Goal: Check status

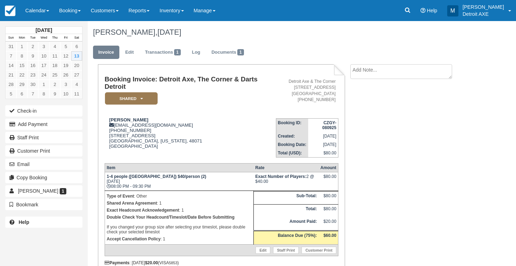
scroll to position [12, 0]
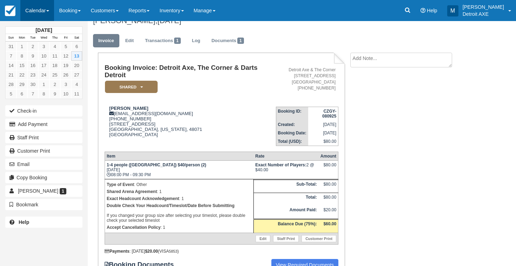
click at [40, 6] on link "Calendar" at bounding box center [37, 10] width 34 height 21
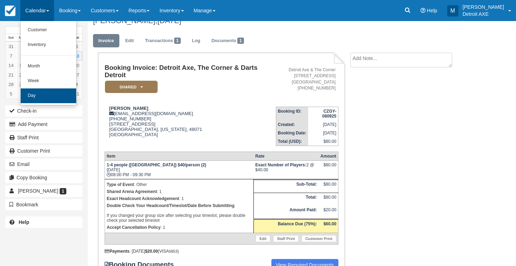
click at [51, 91] on link "Day" at bounding box center [48, 95] width 55 height 15
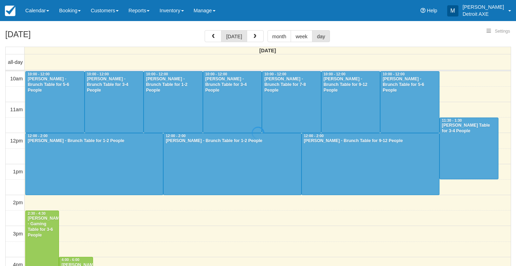
select select
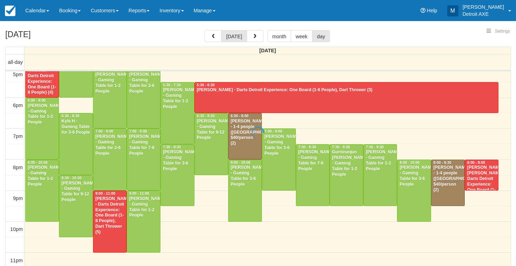
select select
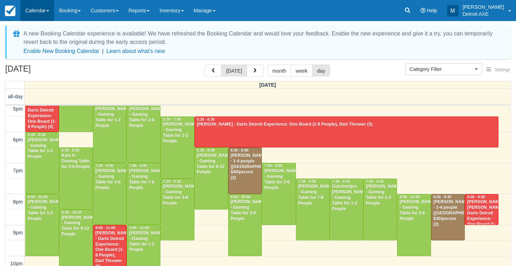
click at [43, 13] on link "Calendar" at bounding box center [37, 10] width 34 height 21
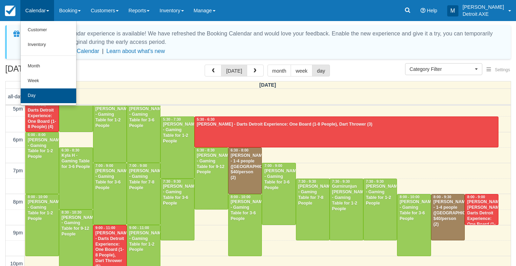
click at [48, 91] on link "Day" at bounding box center [48, 95] width 55 height 15
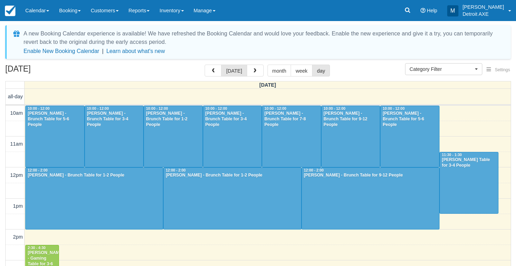
select select
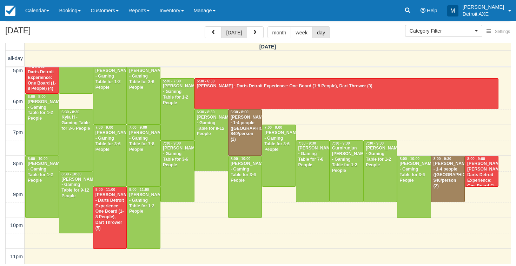
scroll to position [38, 0]
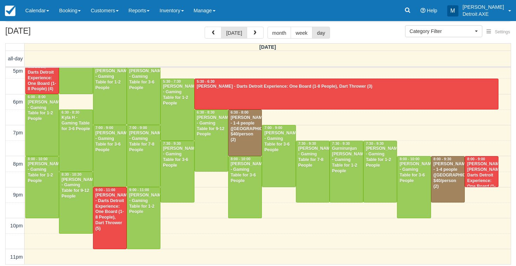
click at [108, 210] on div "Bradley Feldman - Darts Detroit Experience: One Board (1-8 People), Dart Throwe…" at bounding box center [109, 212] width 29 height 39
